Goal: Information Seeking & Learning: Learn about a topic

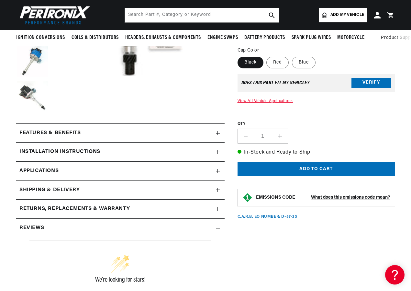
click at [220, 135] on summary "Features & Benefits" at bounding box center [120, 133] width 209 height 19
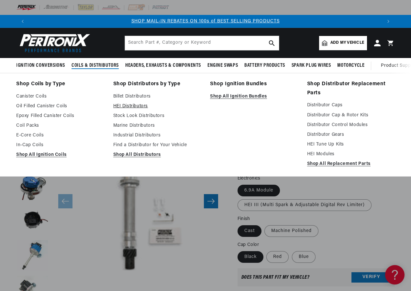
click at [135, 105] on link "HEI Distributors" at bounding box center [157, 106] width 88 height 8
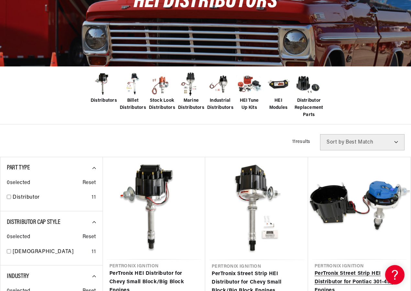
scroll to position [162, 0]
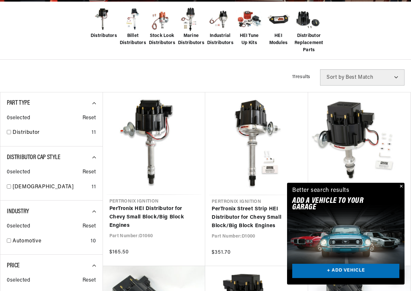
click at [402, 186] on button "Close" at bounding box center [401, 187] width 8 height 8
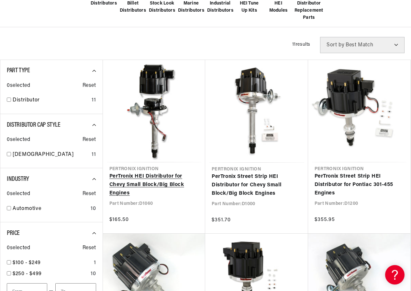
scroll to position [0, 706]
click at [171, 185] on link "PerTronix HEI Distributor for Chevy Small Block/Big Block Engines" at bounding box center [154, 184] width 90 height 25
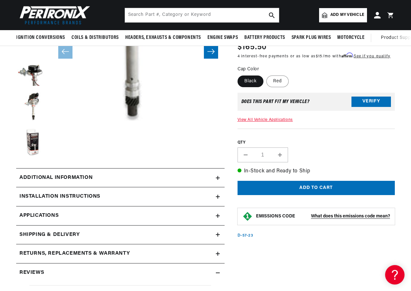
scroll to position [130, 0]
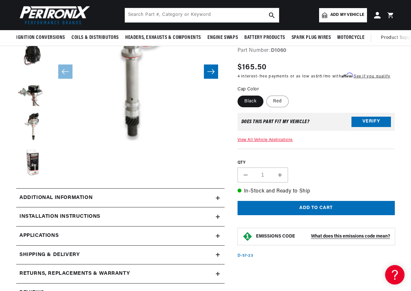
click at [220, 198] on icon at bounding box center [218, 198] width 4 height 0
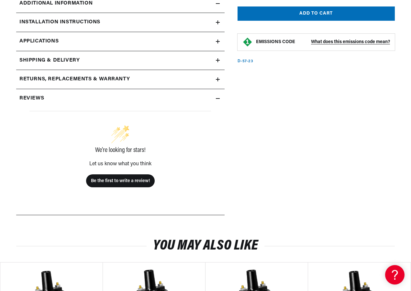
scroll to position [0, 353]
